Goal: Transaction & Acquisition: Purchase product/service

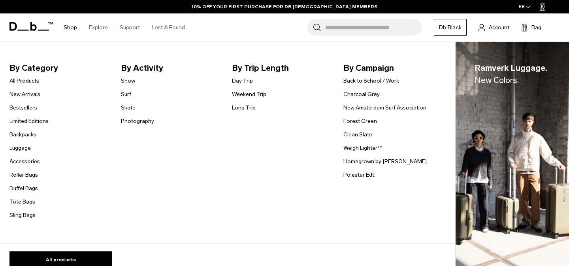
click at [68, 23] on link "Shop" at bounding box center [70, 27] width 13 height 28
